Goal: Transaction & Acquisition: Purchase product/service

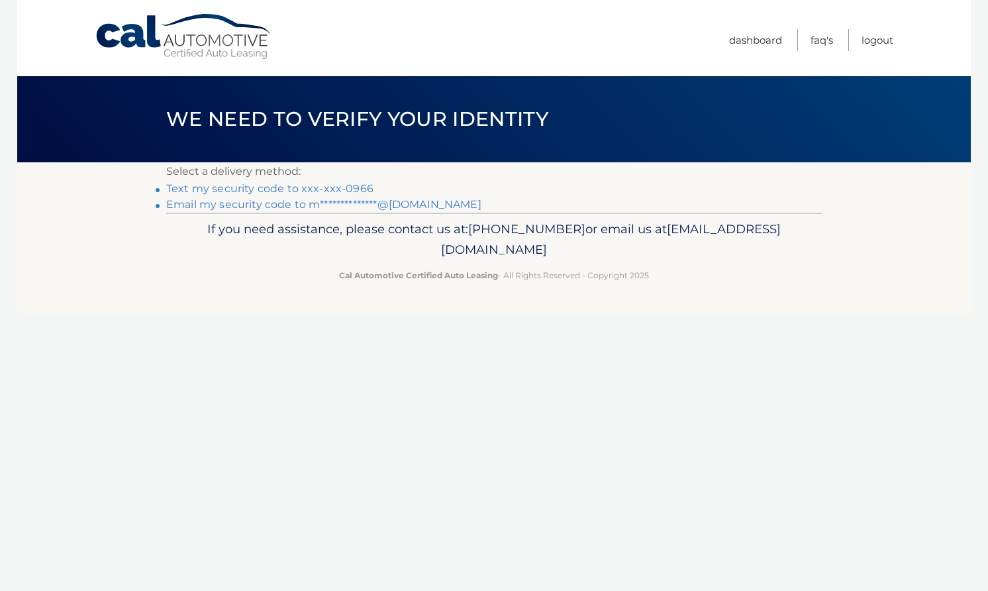
click at [331, 188] on link "Text my security code to xxx-xxx-0966" at bounding box center [269, 188] width 207 height 13
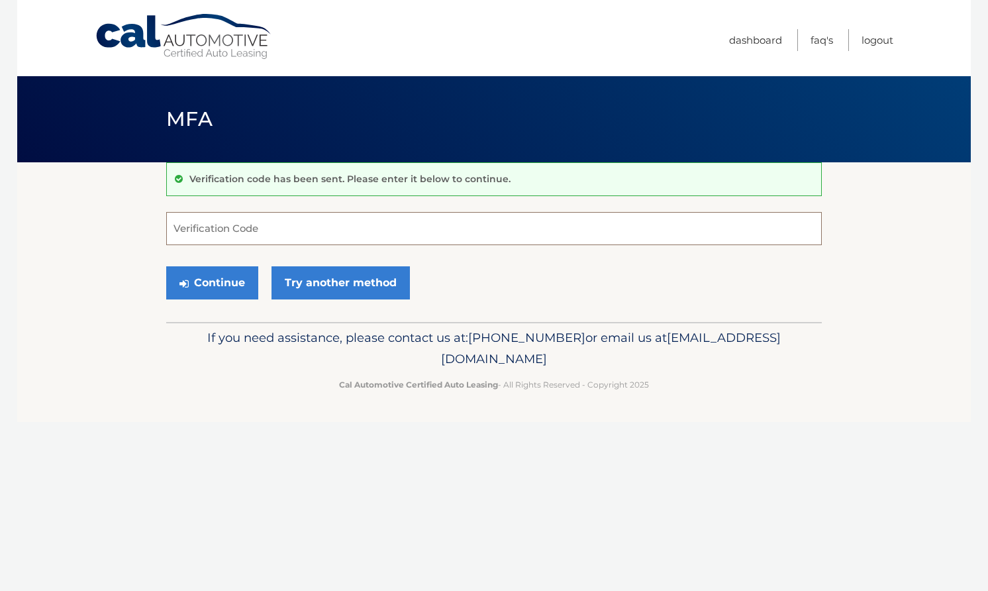
click at [314, 225] on input "Verification Code" at bounding box center [494, 228] width 656 height 33
type input "103169"
click at [188, 276] on button "Continue" at bounding box center [212, 282] width 92 height 33
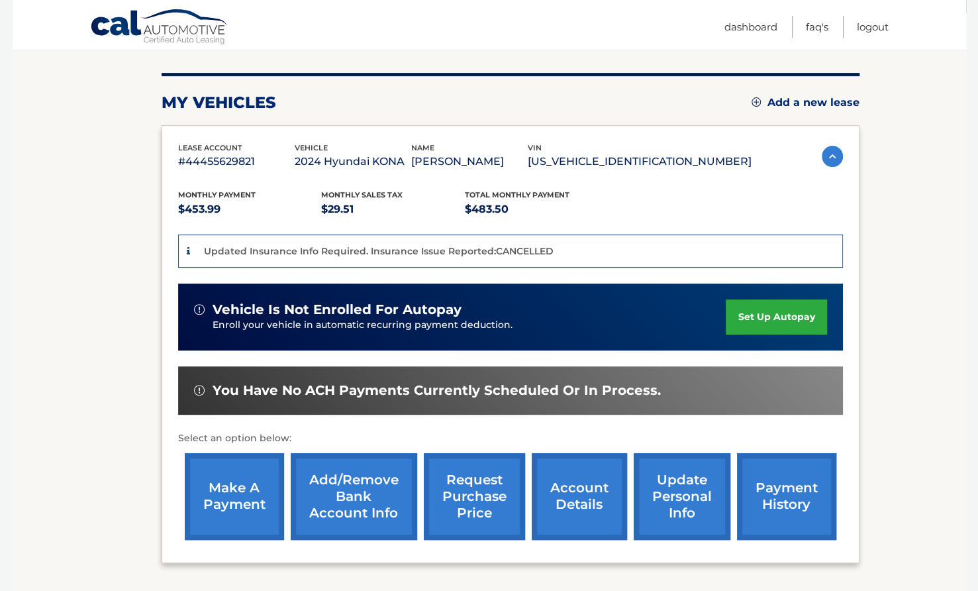
scroll to position [199, 0]
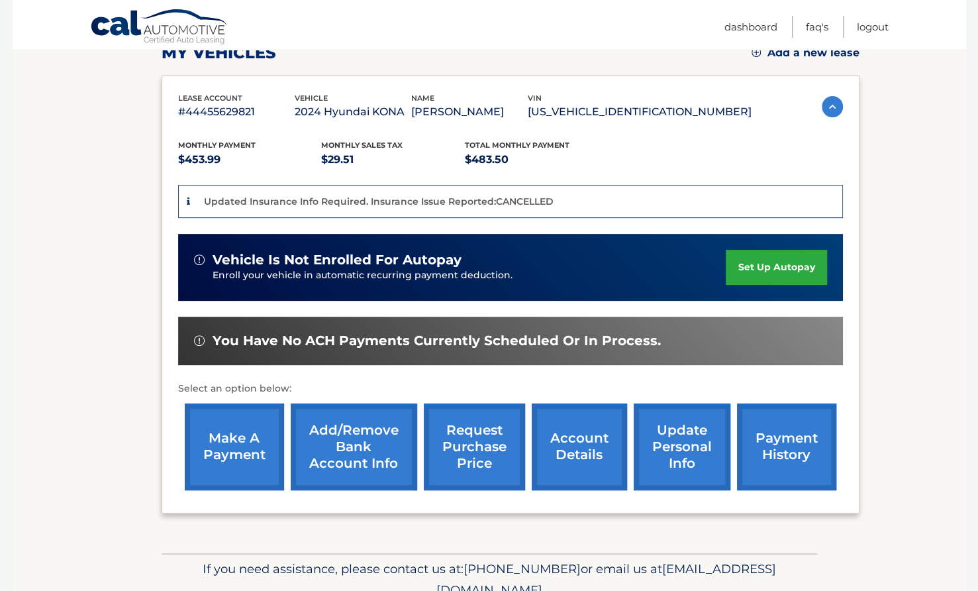
click at [221, 429] on link "make a payment" at bounding box center [234, 446] width 99 height 87
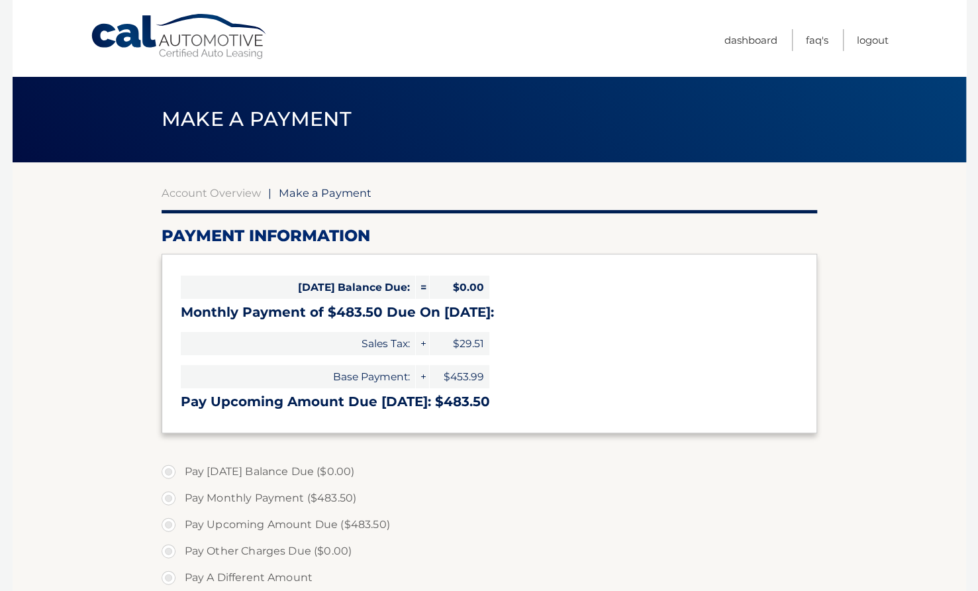
select select "YmUyM2U3YTktMGZlNC00ZTQwLWEwNmEtMzAyNTA3MzFlM2M0"
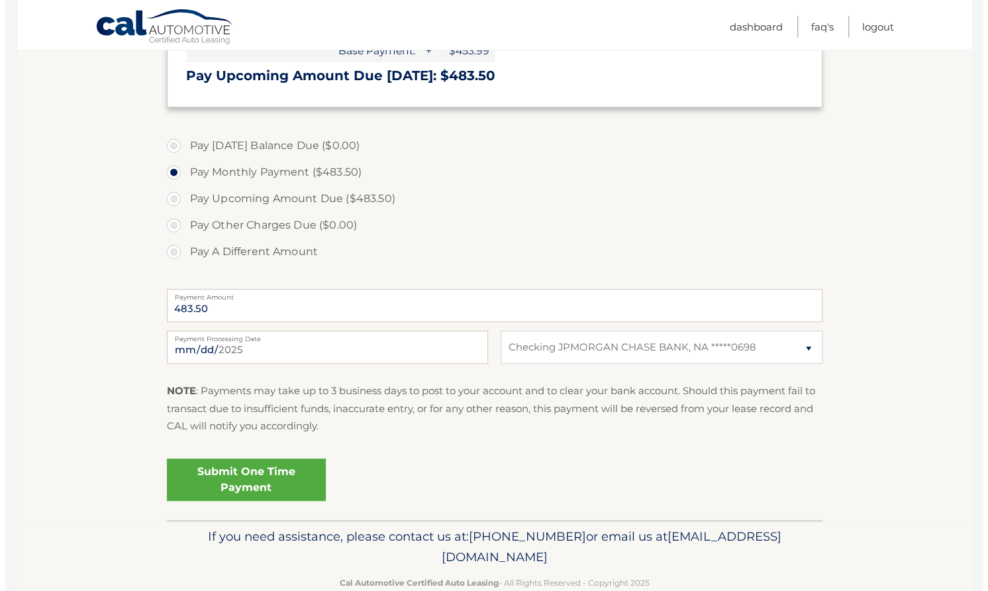
scroll to position [355, 0]
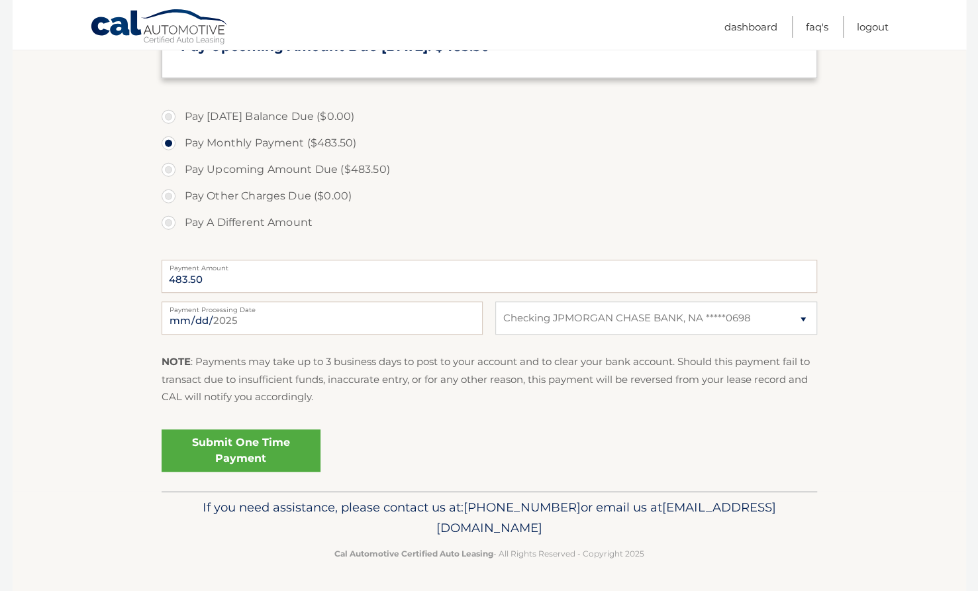
click at [273, 454] on link "Submit One Time Payment" at bounding box center [241, 450] width 159 height 42
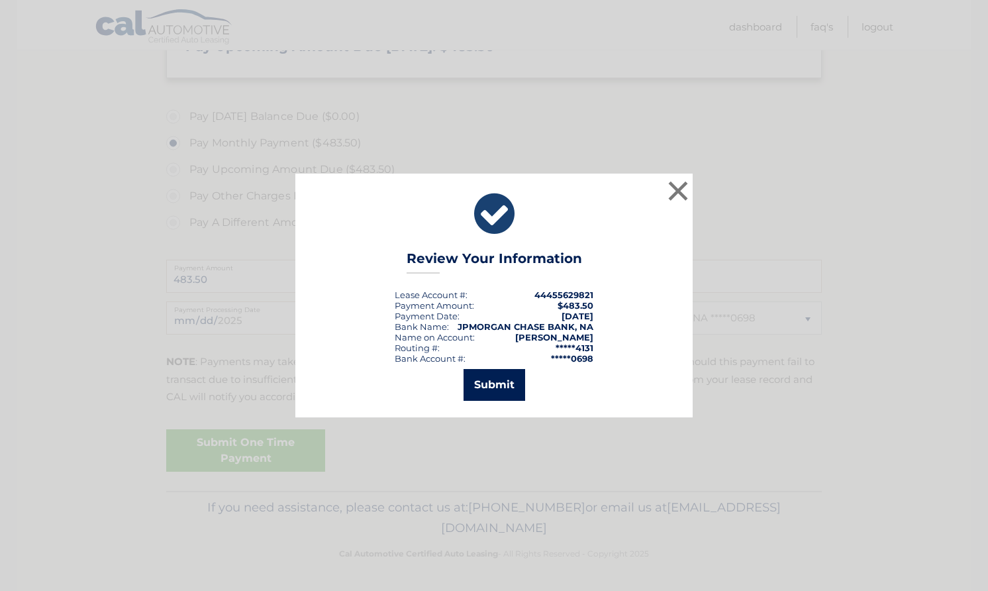
click at [501, 387] on button "Submit" at bounding box center [495, 385] width 62 height 32
